Goal: Information Seeking & Learning: Find specific fact

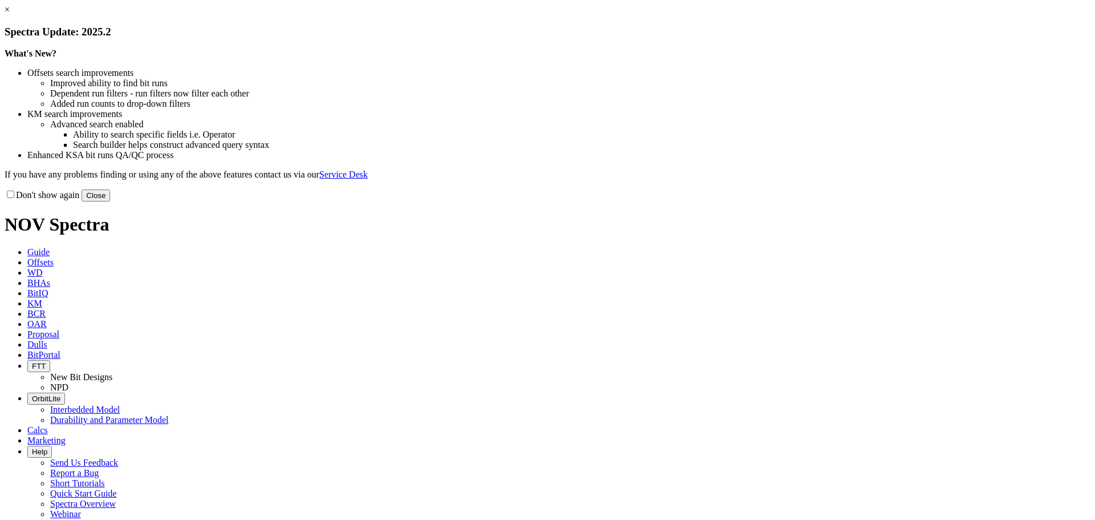
click at [110, 201] on button "Close" at bounding box center [96, 195] width 29 height 12
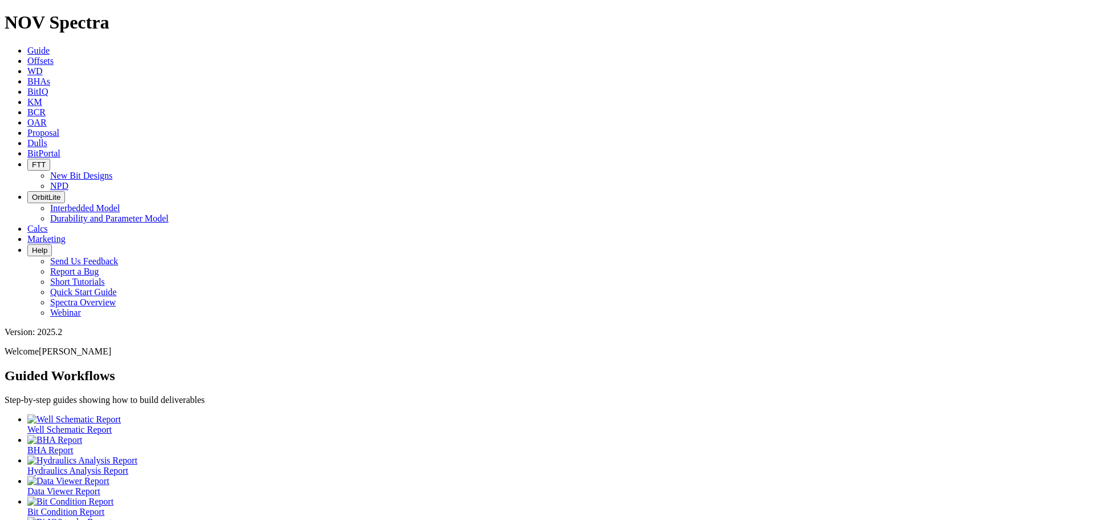
click at [54, 56] on link "Offsets" at bounding box center [40, 61] width 26 height 10
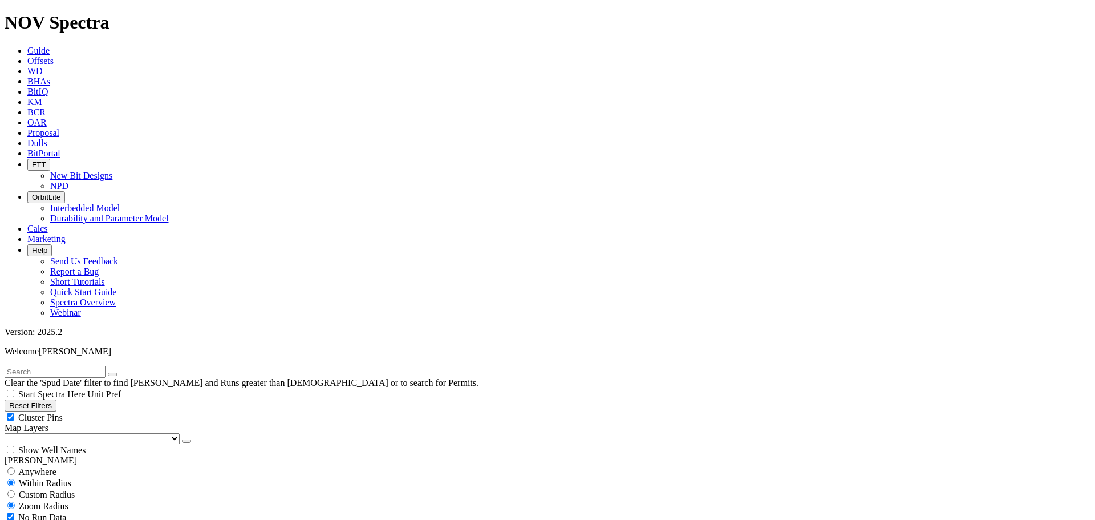
click at [76, 366] on input "text" at bounding box center [55, 372] width 101 height 12
type input "A320559"
click at [119, 373] on button "submit" at bounding box center [123, 374] width 9 height 3
drag, startPoint x: 115, startPoint y: 84, endPoint x: 95, endPoint y: 104, distance: 28.6
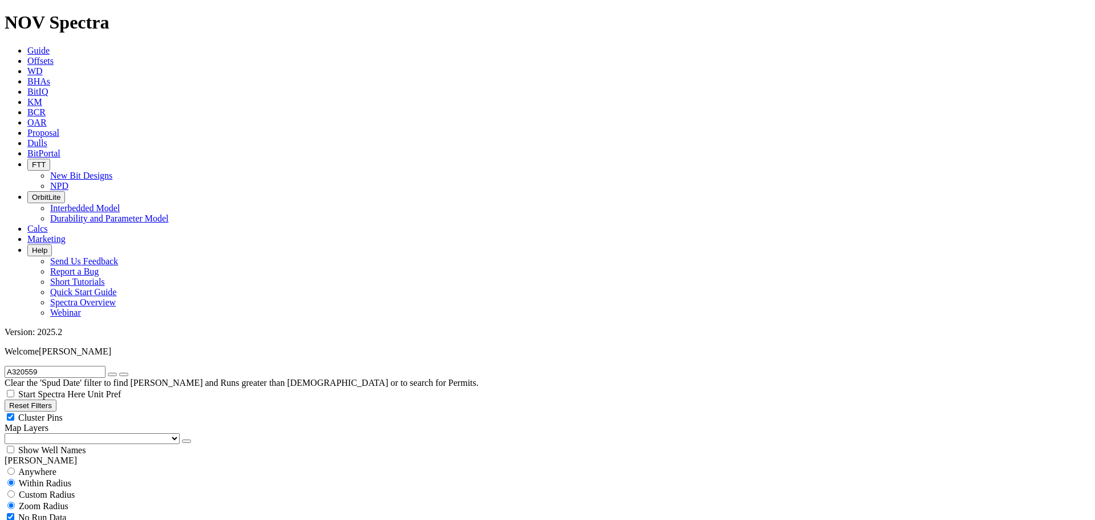
click at [115, 411] on div "Cluster Pins" at bounding box center [548, 416] width 1086 height 11
checkbox input "false"
click at [56, 433] on select "US Counties [GEOGRAPHIC_DATA], [GEOGRAPHIC_DATA] [GEOGRAPHIC_DATA], [GEOGRAPHIC…" at bounding box center [92, 438] width 175 height 11
click at [9, 433] on select "US Counties [GEOGRAPHIC_DATA], [GEOGRAPHIC_DATA] [GEOGRAPHIC_DATA], [GEOGRAPHIC…" at bounding box center [92, 438] width 175 height 11
click at [117, 373] on button "button" at bounding box center [112, 374] width 9 height 3
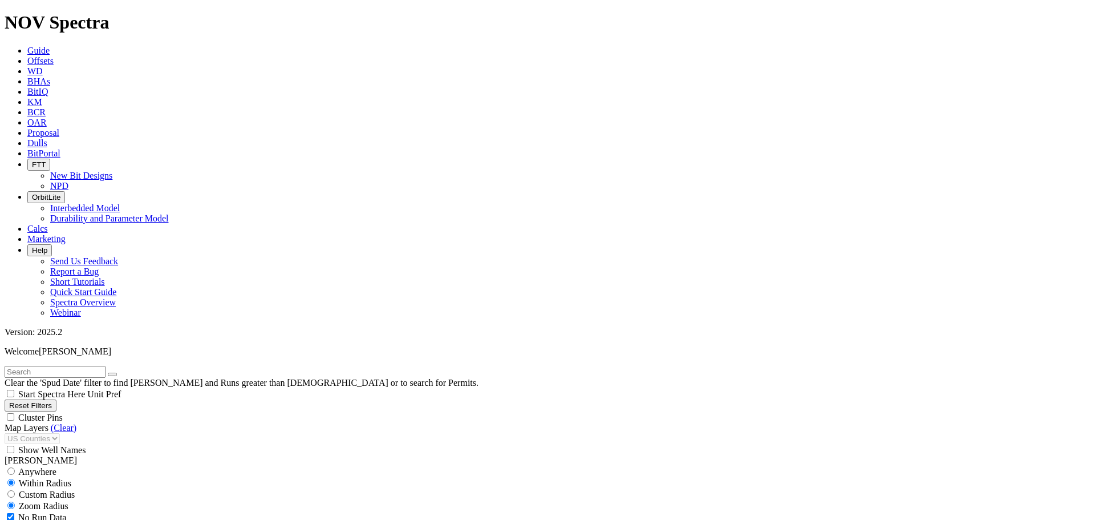
select select "8.75"
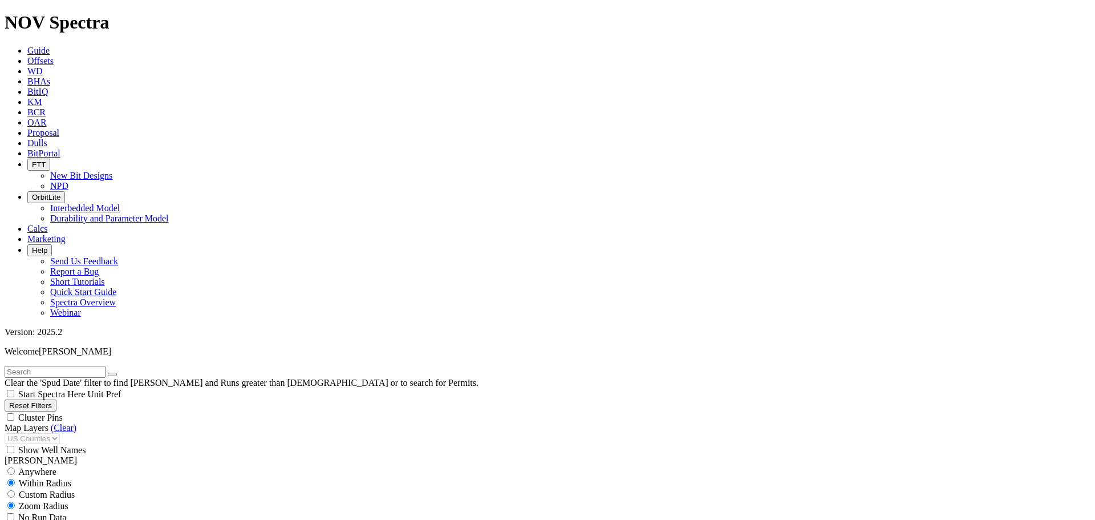
checkbox input "false"
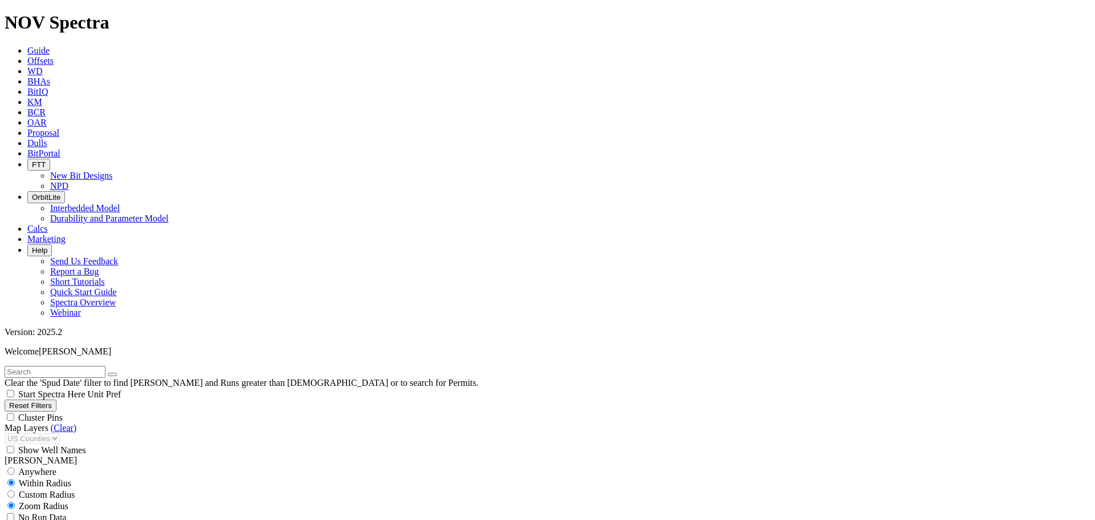
type input "10200"
click at [62, 366] on input "text" at bounding box center [55, 372] width 101 height 12
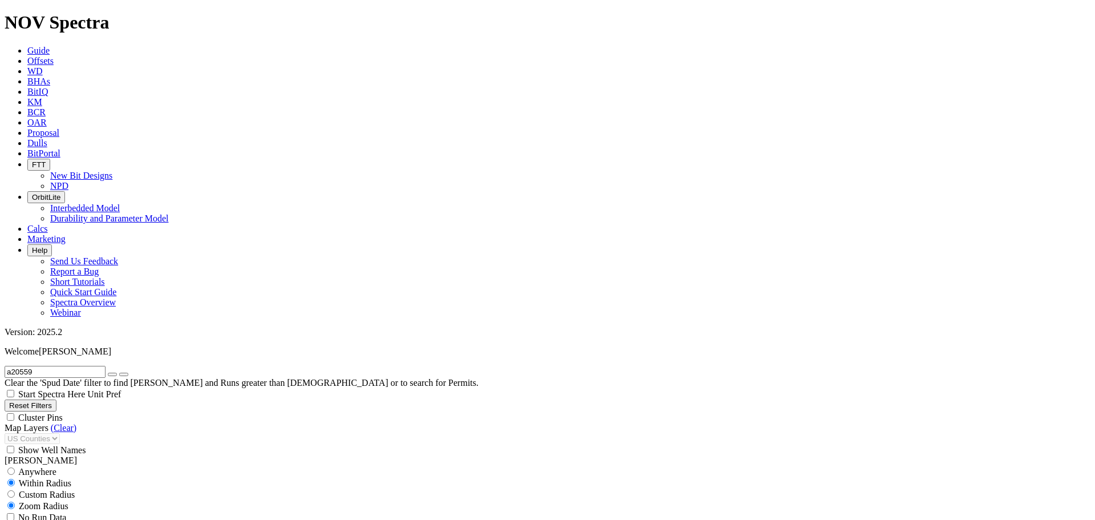
click at [26, 366] on input "a20559" at bounding box center [55, 372] width 101 height 12
type input "a200559"
drag, startPoint x: 152, startPoint y: 344, endPoint x: 175, endPoint y: 342, distance: 22.9
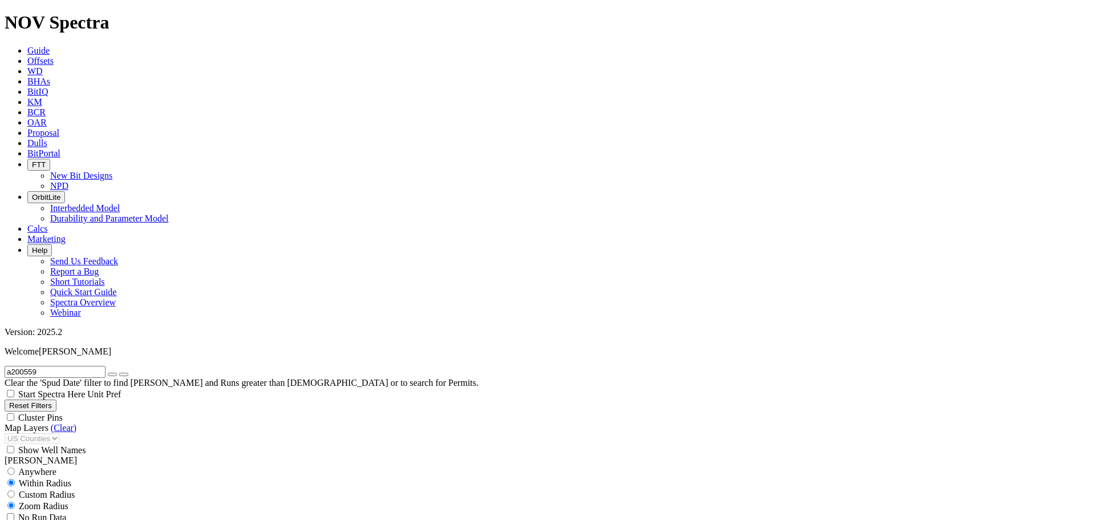
drag, startPoint x: 31, startPoint y: 50, endPoint x: 36, endPoint y: 59, distance: 10.2
click at [31, 366] on input "a200559" at bounding box center [55, 372] width 101 height 12
type input "a20559"
drag, startPoint x: 55, startPoint y: 410, endPoint x: 63, endPoint y: 398, distance: 13.6
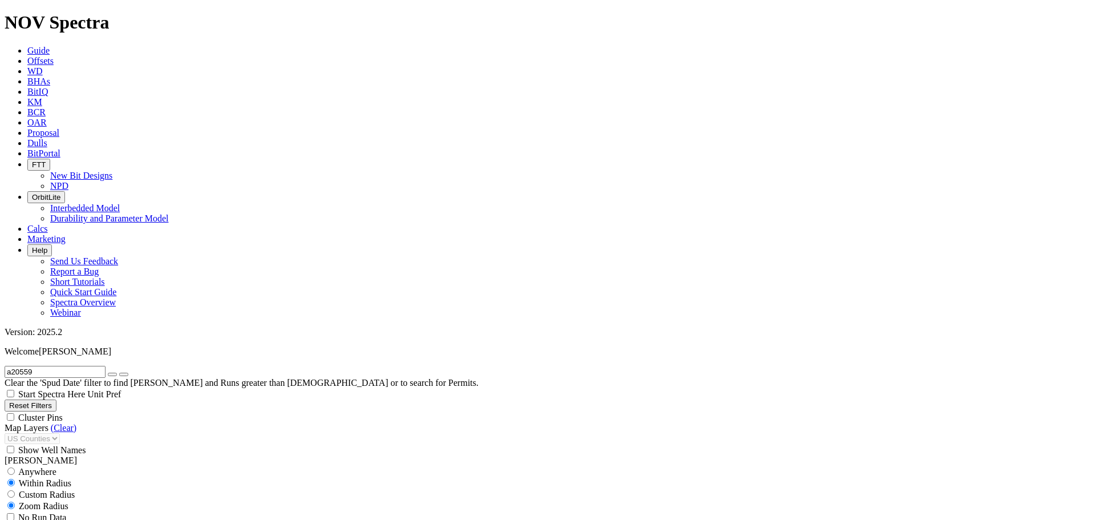
select select
click at [26, 366] on input "a20559" at bounding box center [55, 372] width 101 height 12
click at [58, 366] on input "a20559" at bounding box center [55, 372] width 101 height 12
